Goal: Task Accomplishment & Management: Use online tool/utility

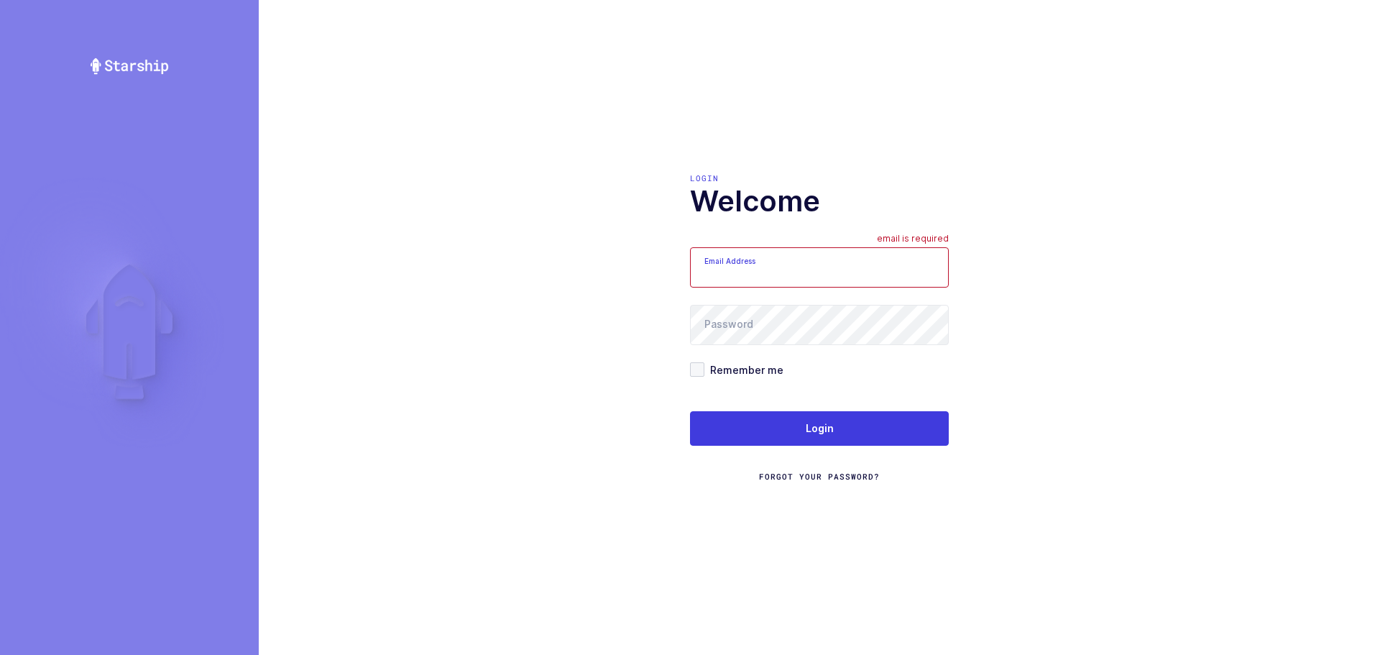
click at [734, 353] on form "Email Address email is required Password Remember me Login Forgot Your Password?" at bounding box center [819, 364] width 259 height 235
type input "[EMAIL_ADDRESS][DOMAIN_NAME]"
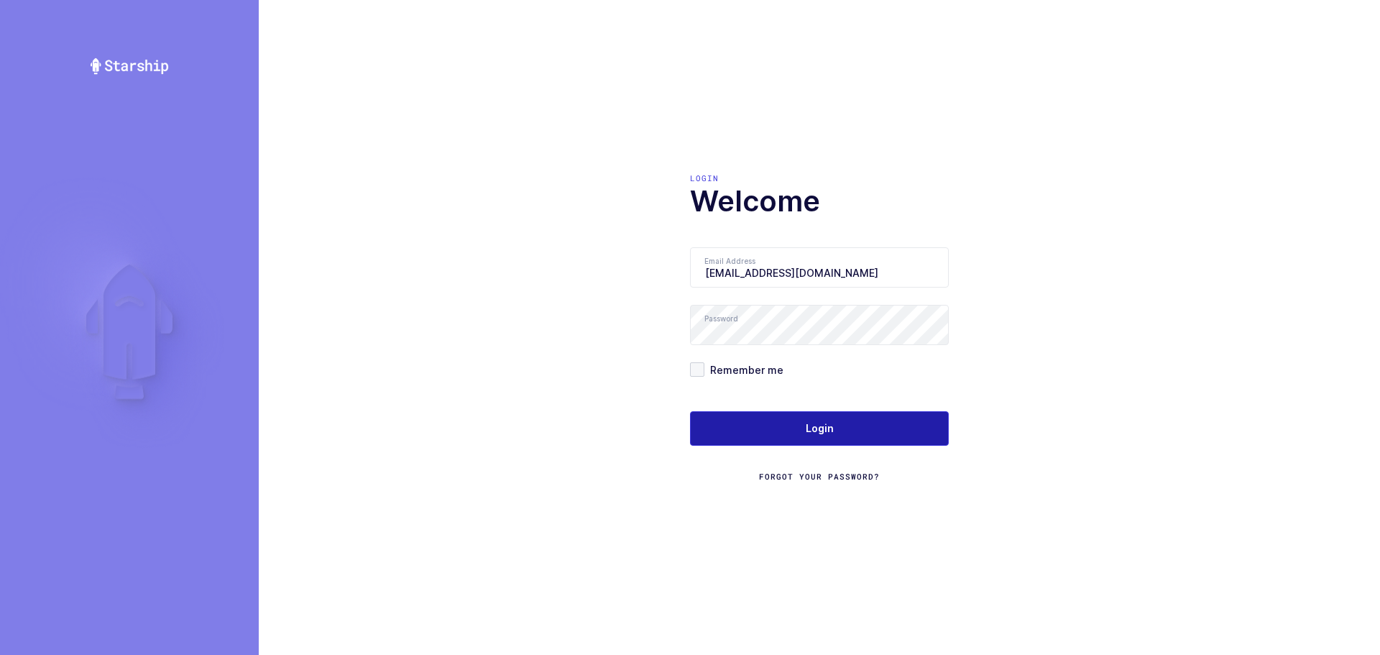
click at [723, 444] on button "Login" at bounding box center [819, 428] width 259 height 34
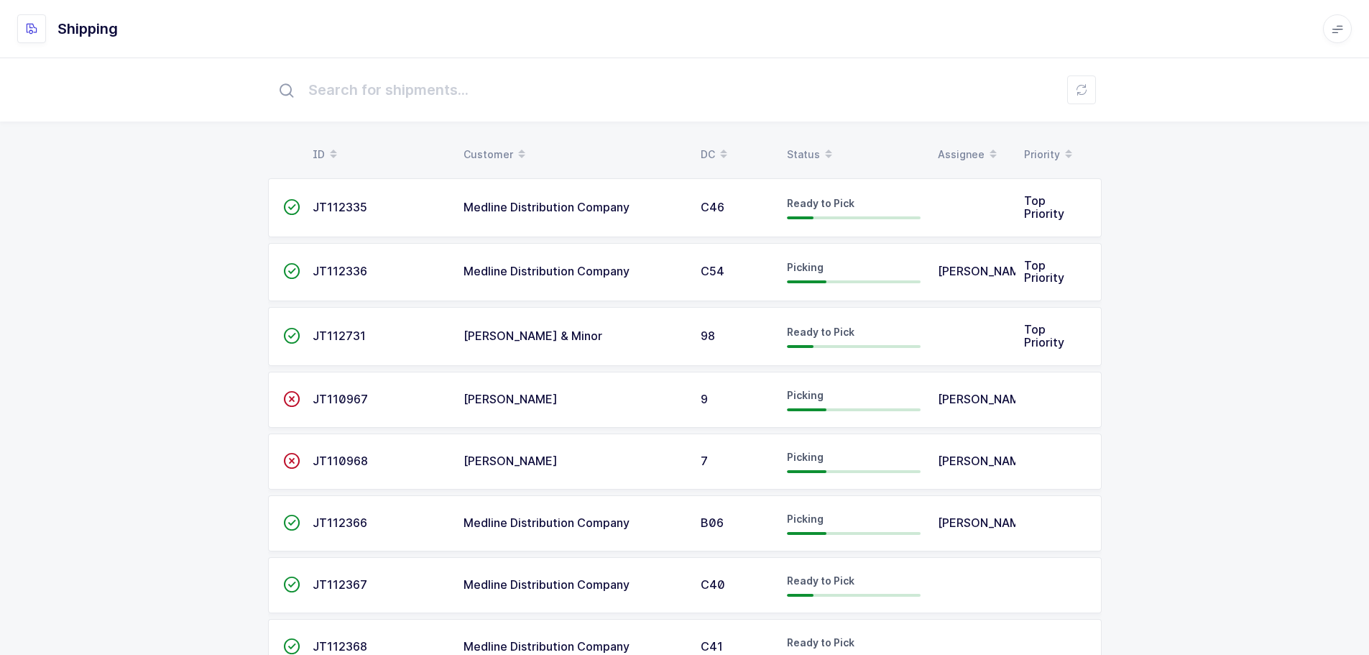
click at [806, 154] on div "Status" at bounding box center [854, 154] width 134 height 24
